Goal: Information Seeking & Learning: Learn about a topic

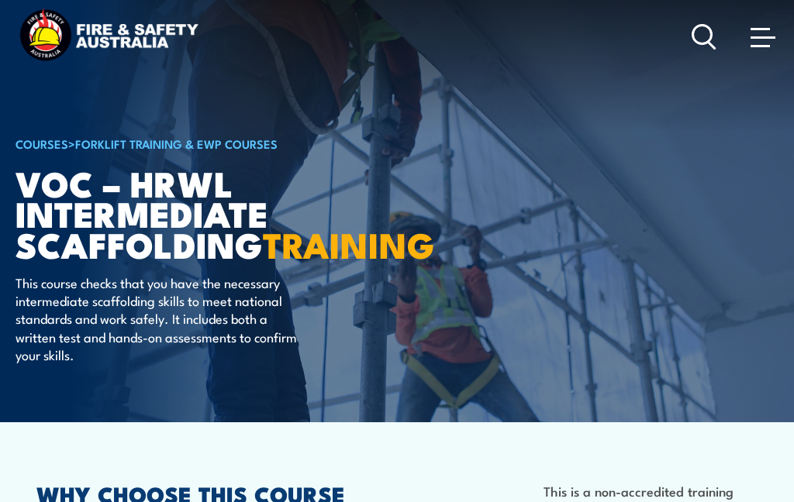
click at [768, 35] on span at bounding box center [762, 36] width 25 height 17
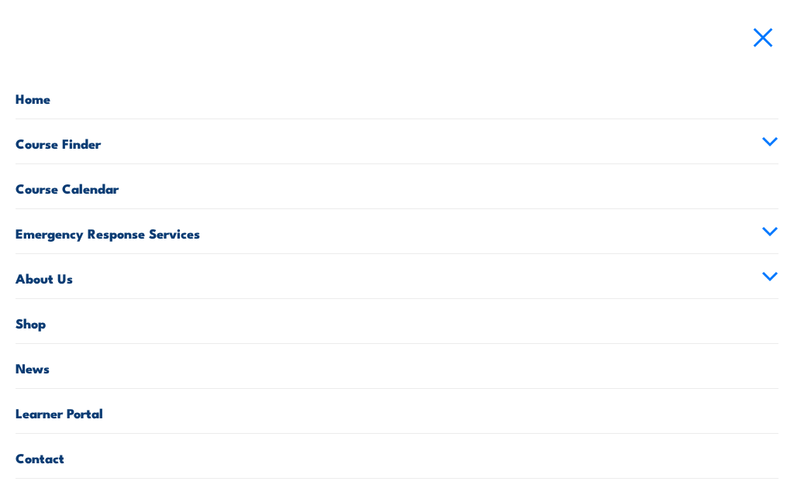
scroll to position [34, 0]
click at [36, 143] on link "Course Finder" at bounding box center [397, 141] width 763 height 44
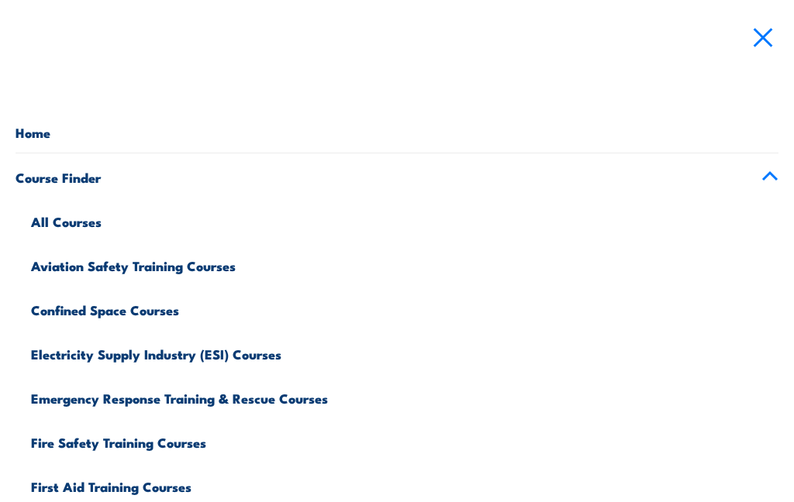
scroll to position [0, 0]
click at [46, 220] on link "All Courses" at bounding box center [404, 220] width 747 height 44
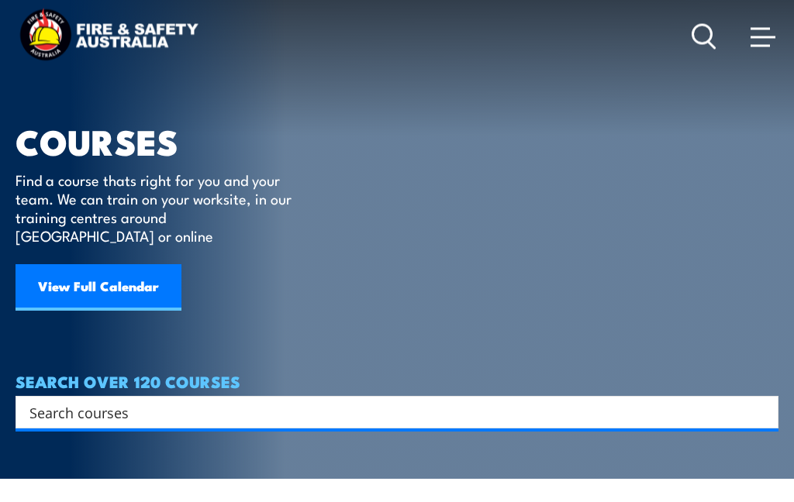
scroll to position [71, 0]
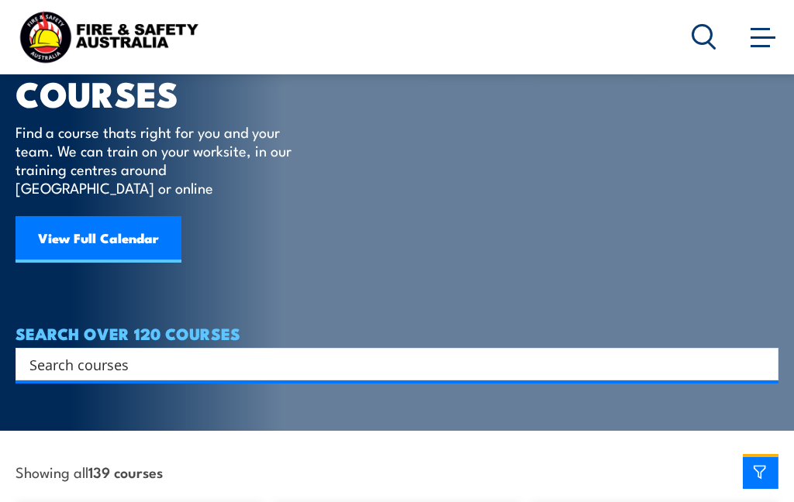
click at [39, 353] on input "Search input" at bounding box center [386, 364] width 715 height 23
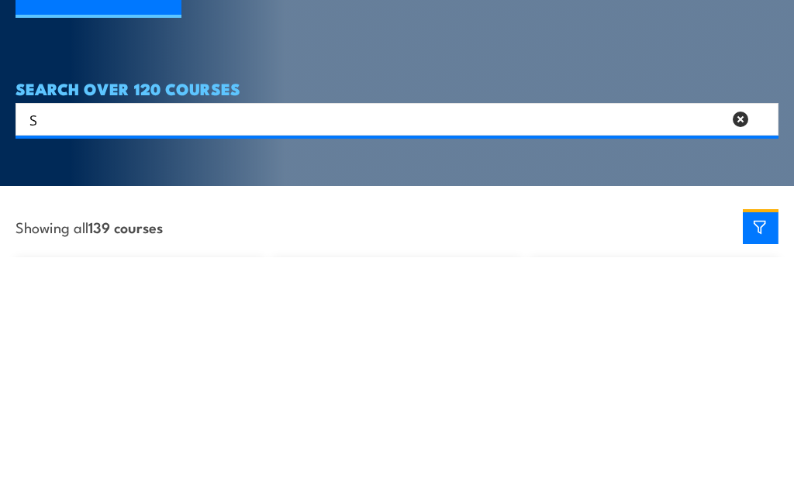
scroll to position [1, 0]
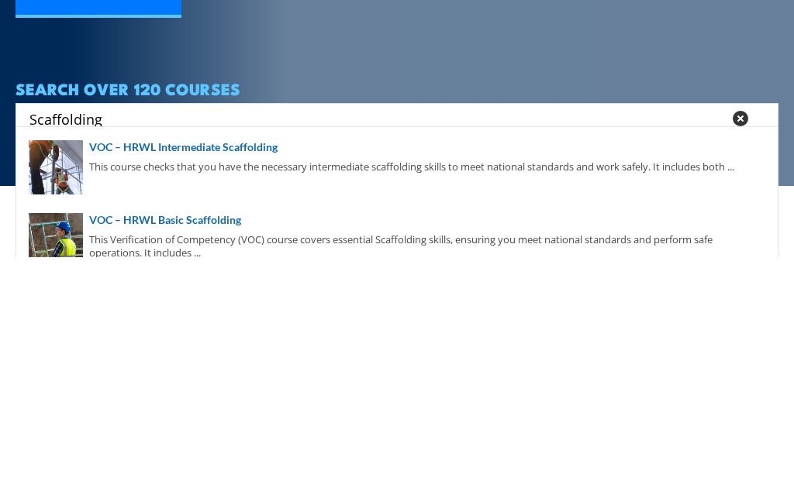
type input "Scaffolding"
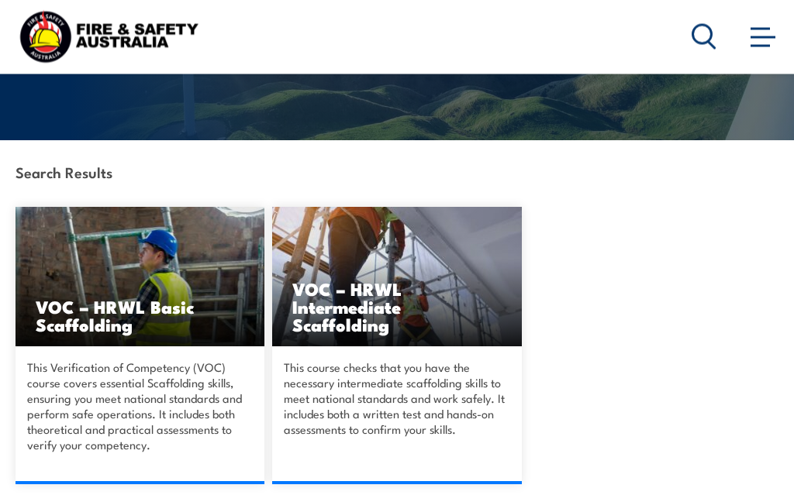
scroll to position [311, 0]
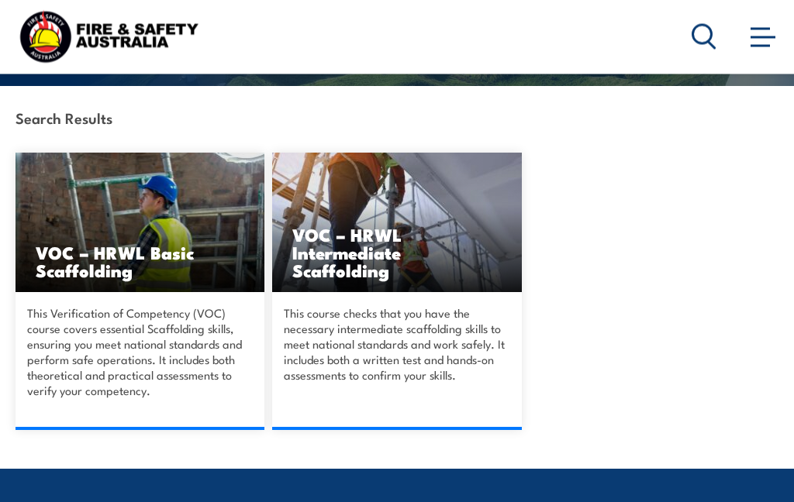
click at [65, 273] on h3 "VOC – HRWL Basic Scaffolding" at bounding box center [140, 262] width 209 height 36
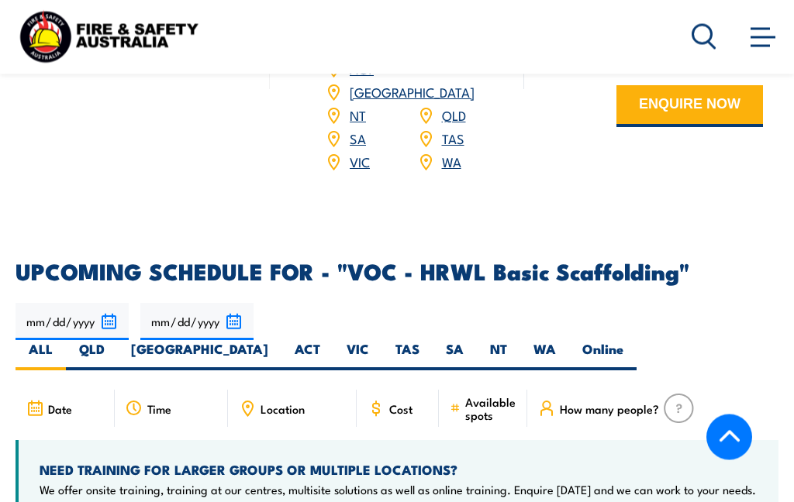
scroll to position [2169, 0]
click at [409, 402] on span "Cost" at bounding box center [400, 408] width 23 height 13
click at [405, 402] on span "Cost" at bounding box center [400, 408] width 23 height 13
click at [396, 402] on span "Cost" at bounding box center [400, 408] width 23 height 13
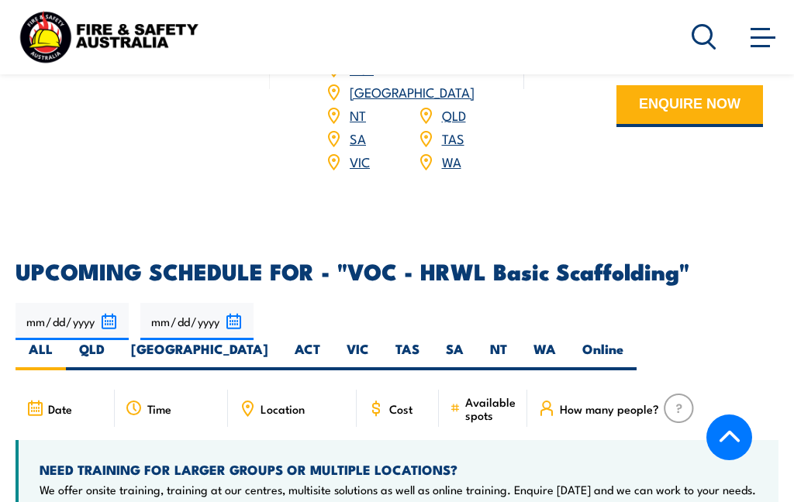
click at [415, 390] on div "Cost" at bounding box center [398, 408] width 82 height 37
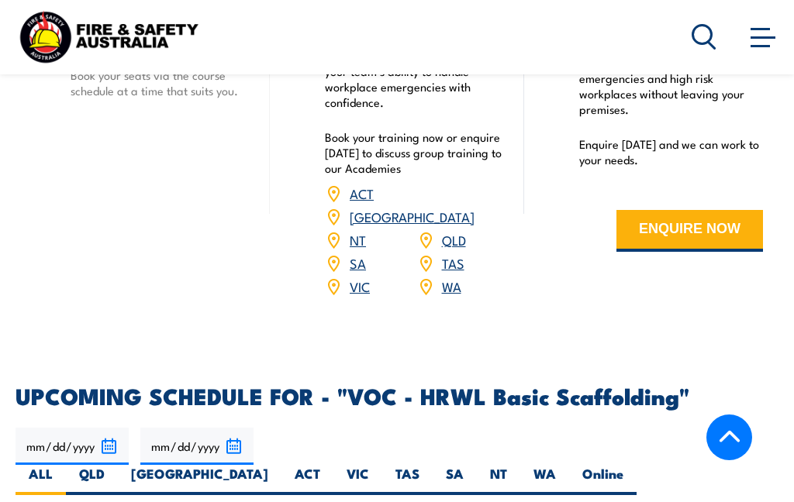
scroll to position [2043, 0]
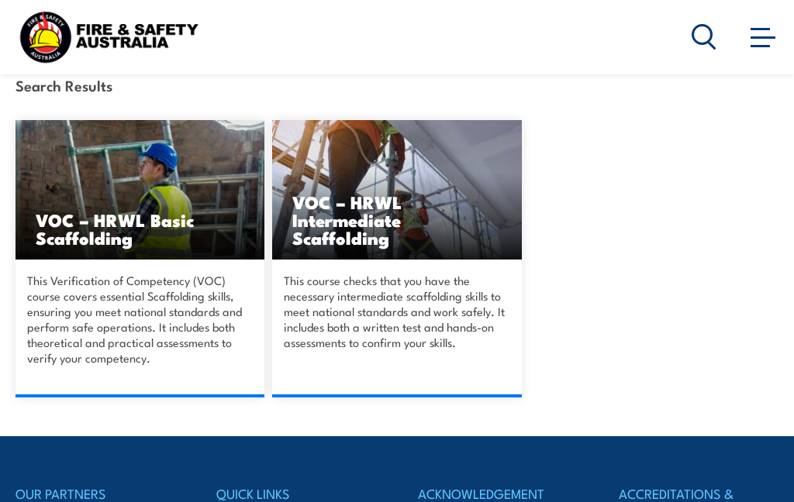
scroll to position [343, 0]
